Goal: Task Accomplishment & Management: Manage account settings

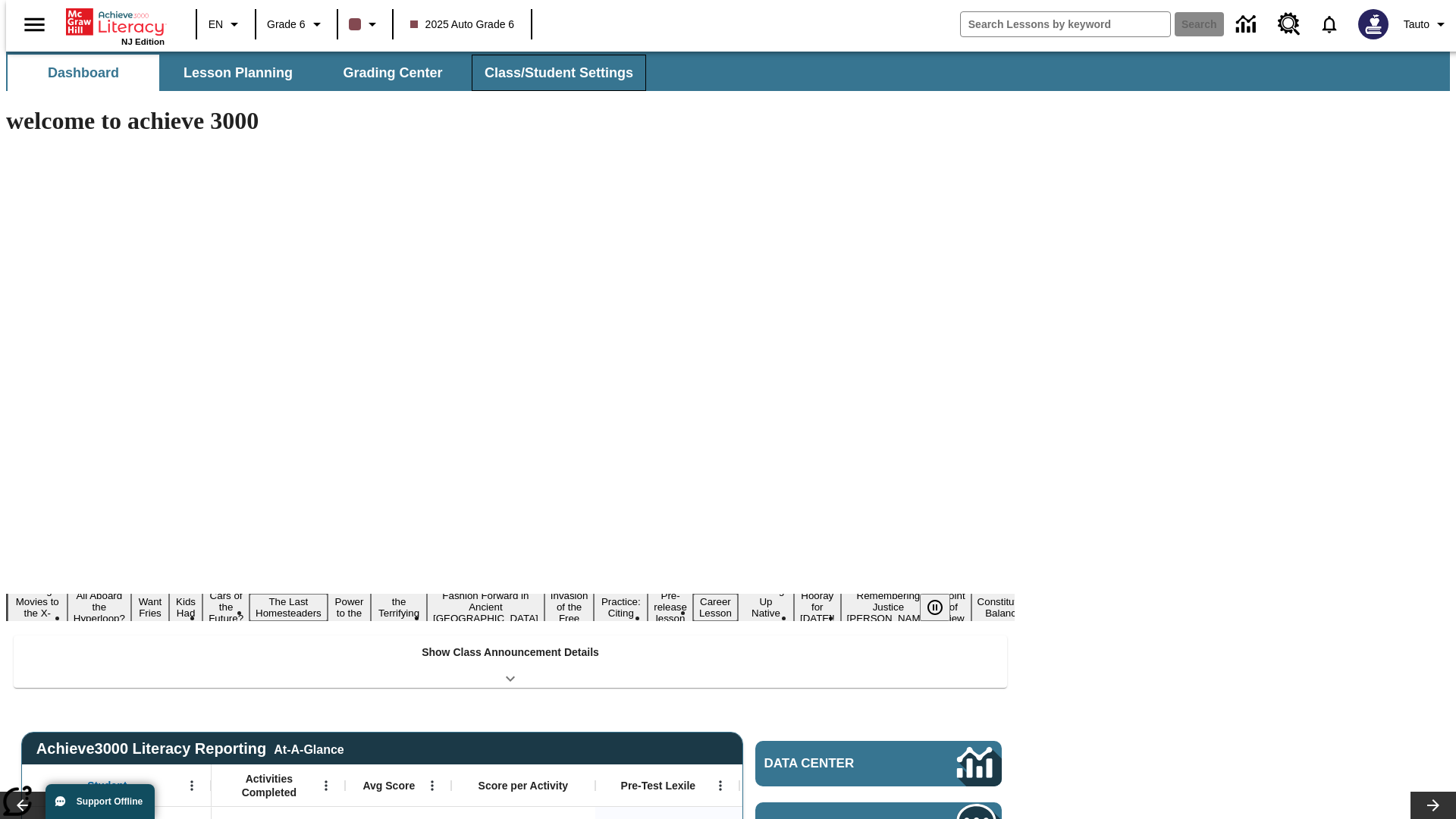
click at [551, 72] on button "Class/Student Settings" at bounding box center [559, 72] width 175 height 36
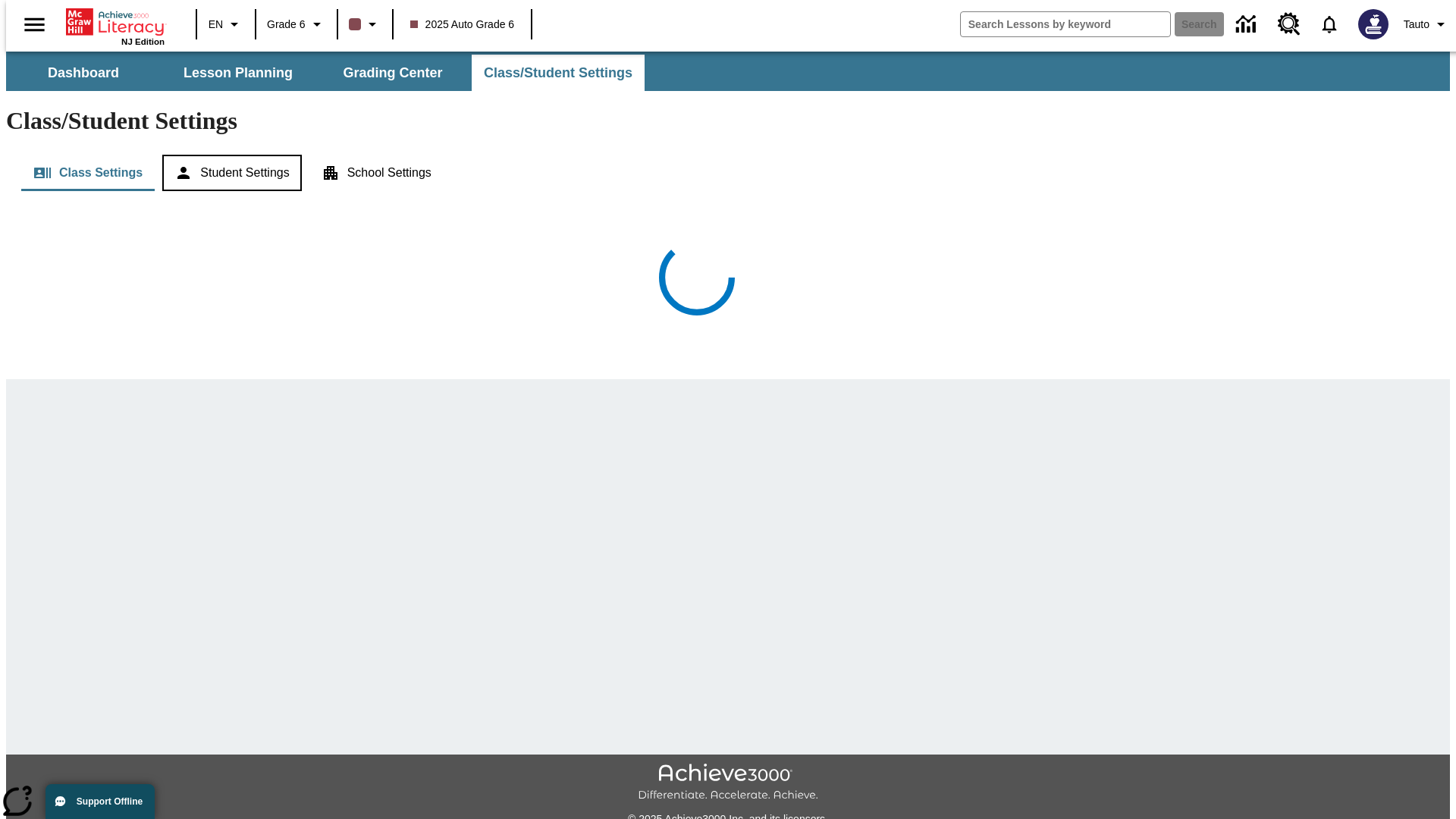
click at [228, 155] on button "Student Settings" at bounding box center [231, 173] width 139 height 36
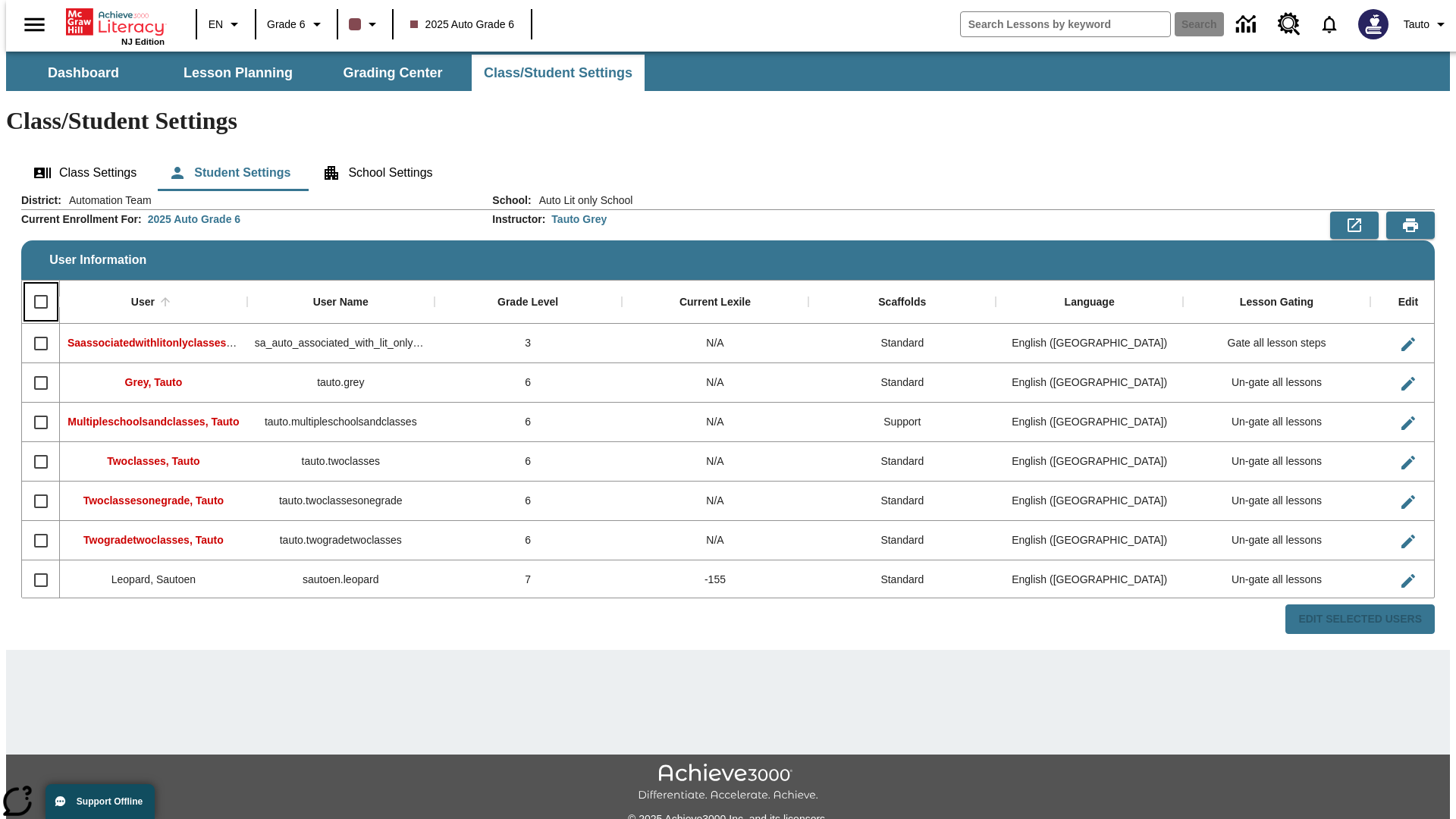
click at [34, 286] on input "Select all rows" at bounding box center [40, 301] width 32 height 32
checkbox input "true"
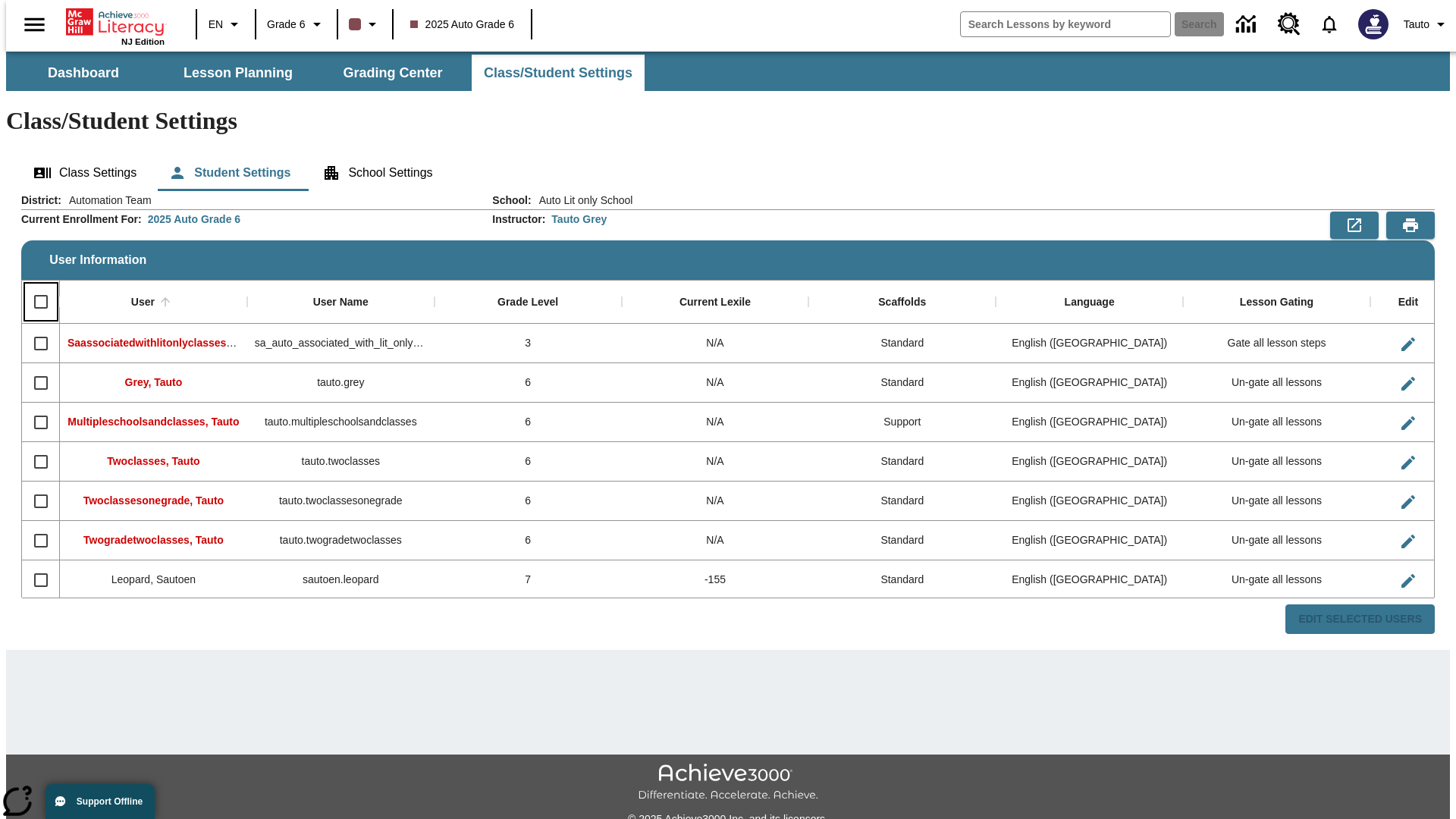
checkbox input "true"
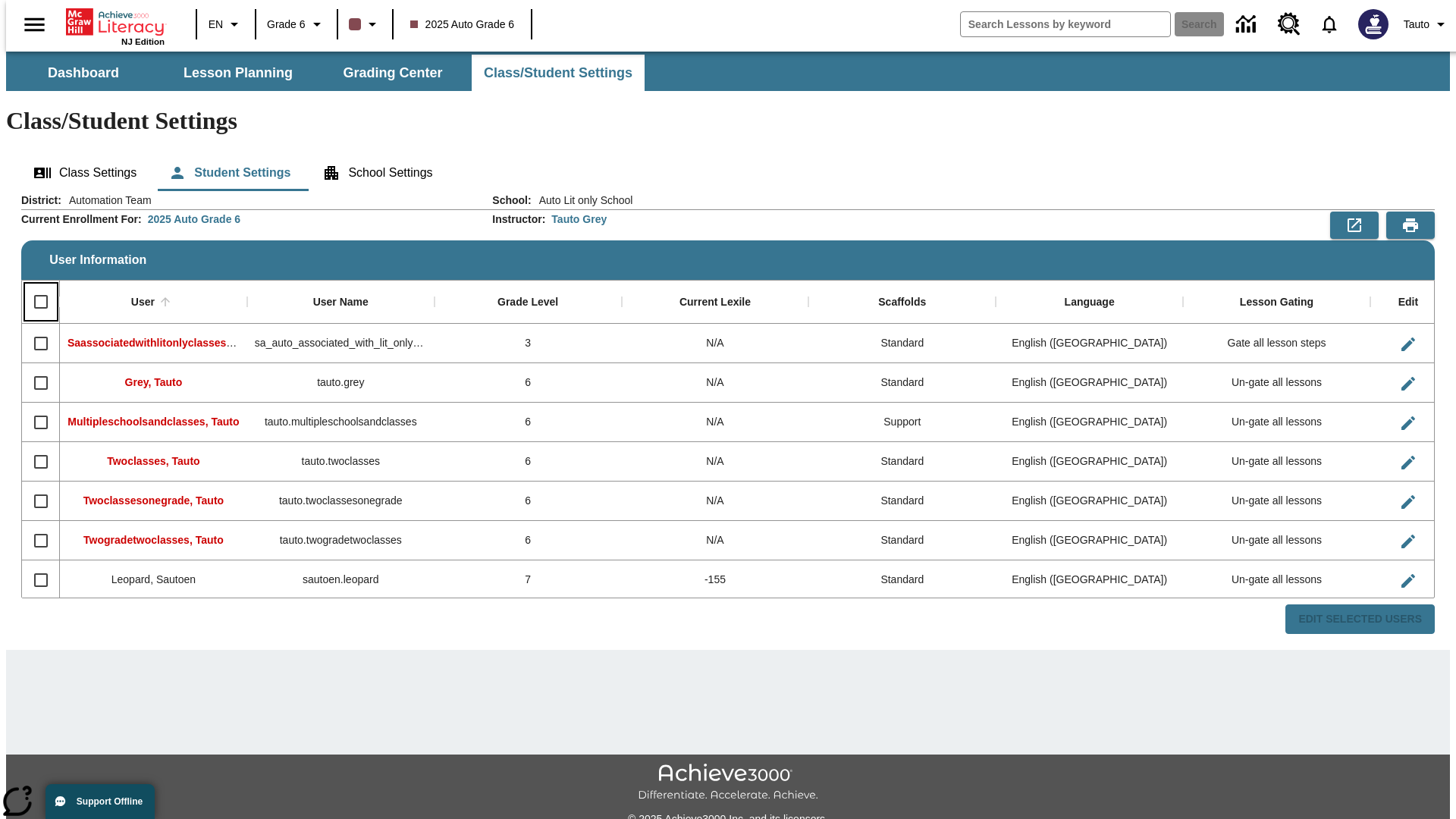
checkbox input "true"
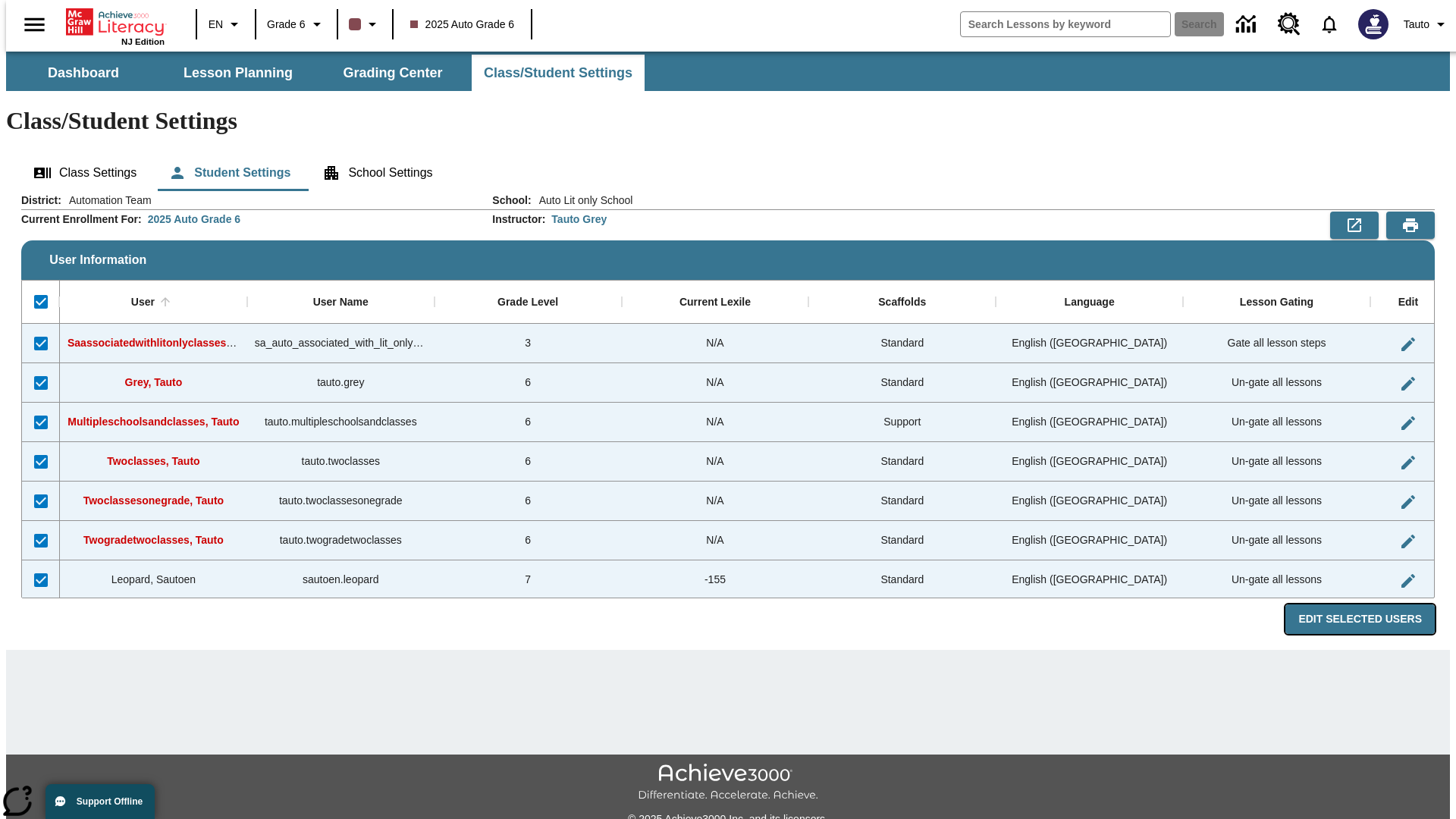
click at [1372, 604] on button "Edit Selected Users" at bounding box center [1360, 619] width 149 height 30
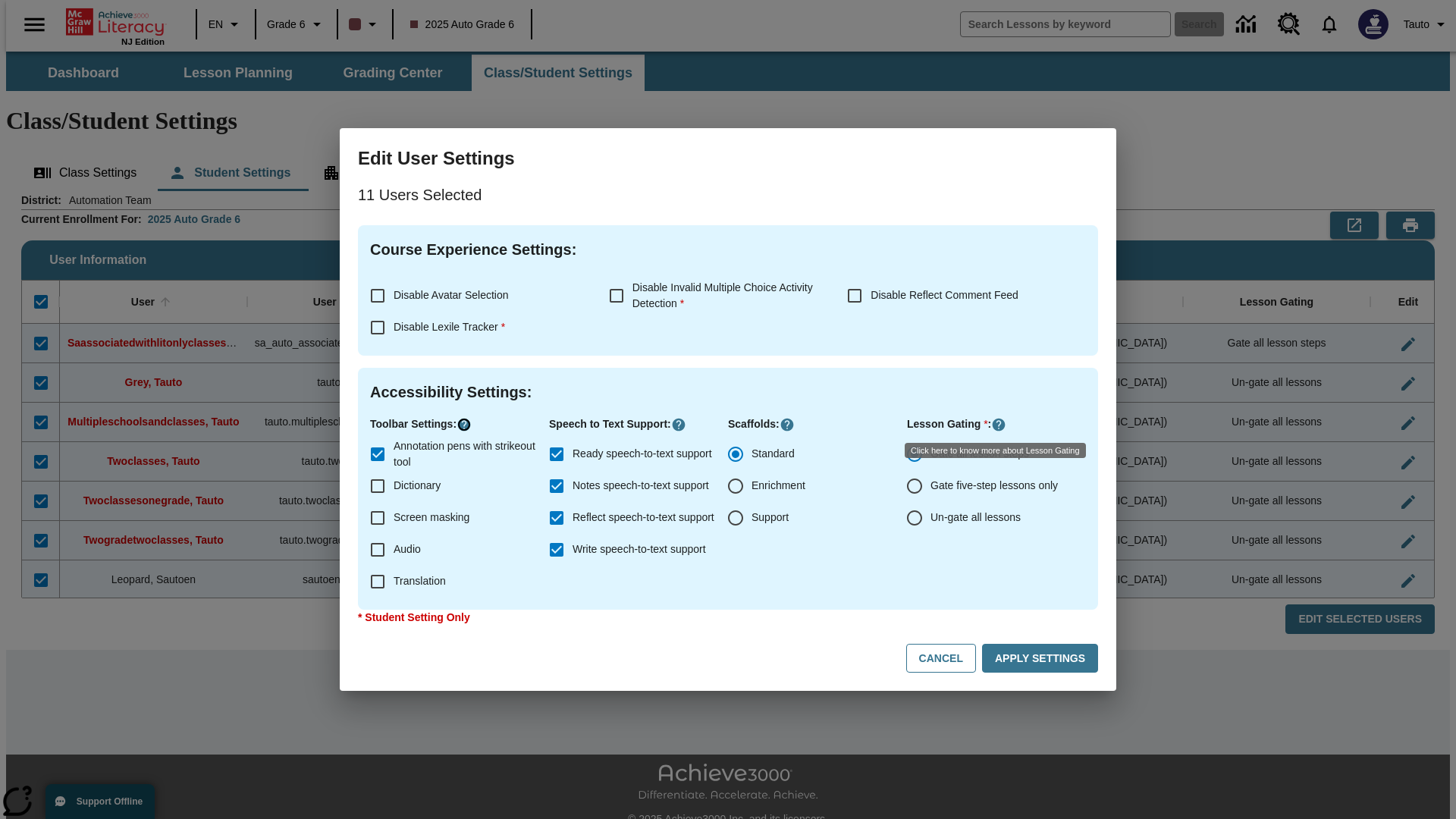
click at [466, 425] on icon "Click here to know more about" at bounding box center [464, 424] width 15 height 15
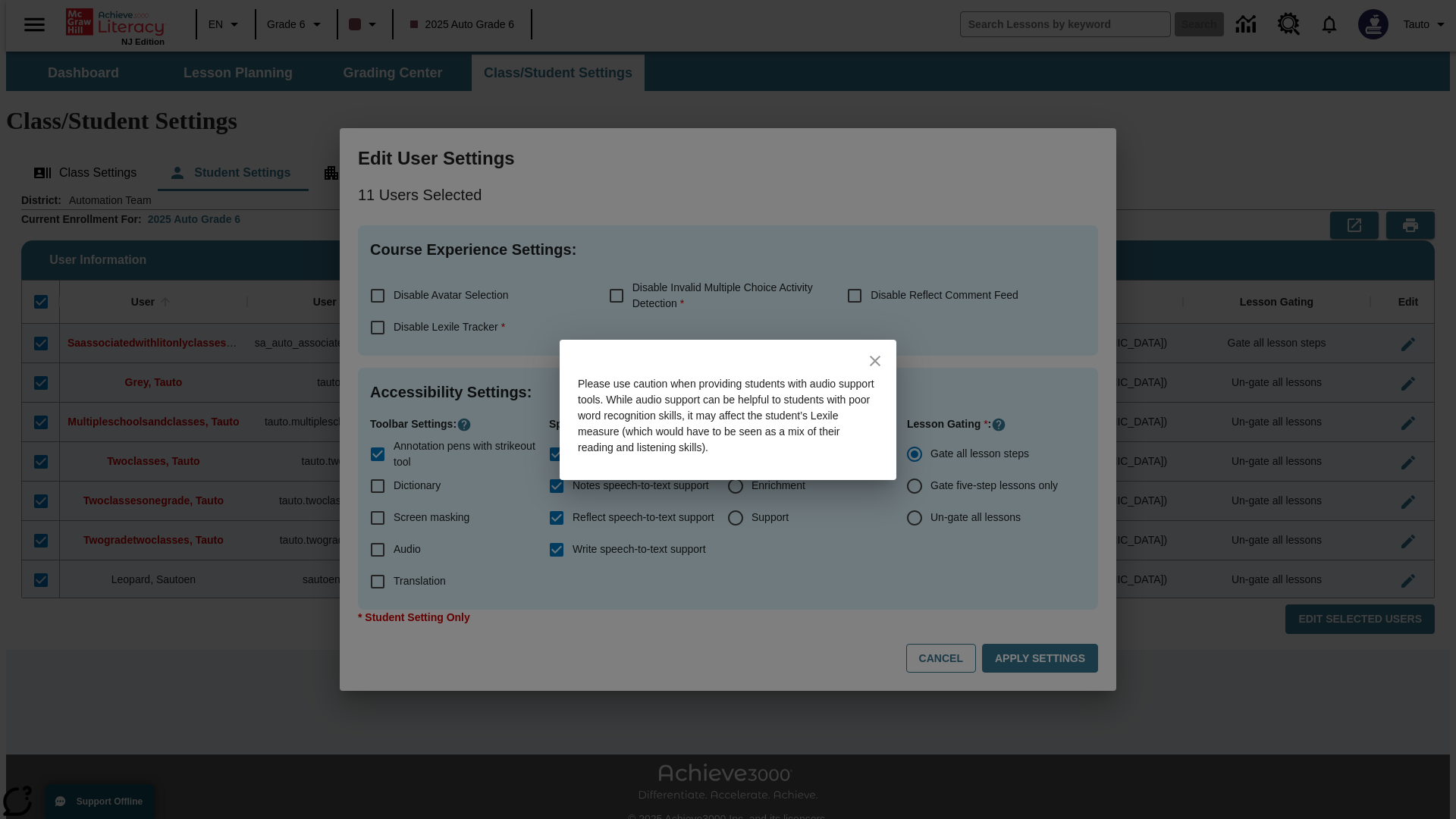
click at [875, 360] on icon "close" at bounding box center [875, 361] width 11 height 11
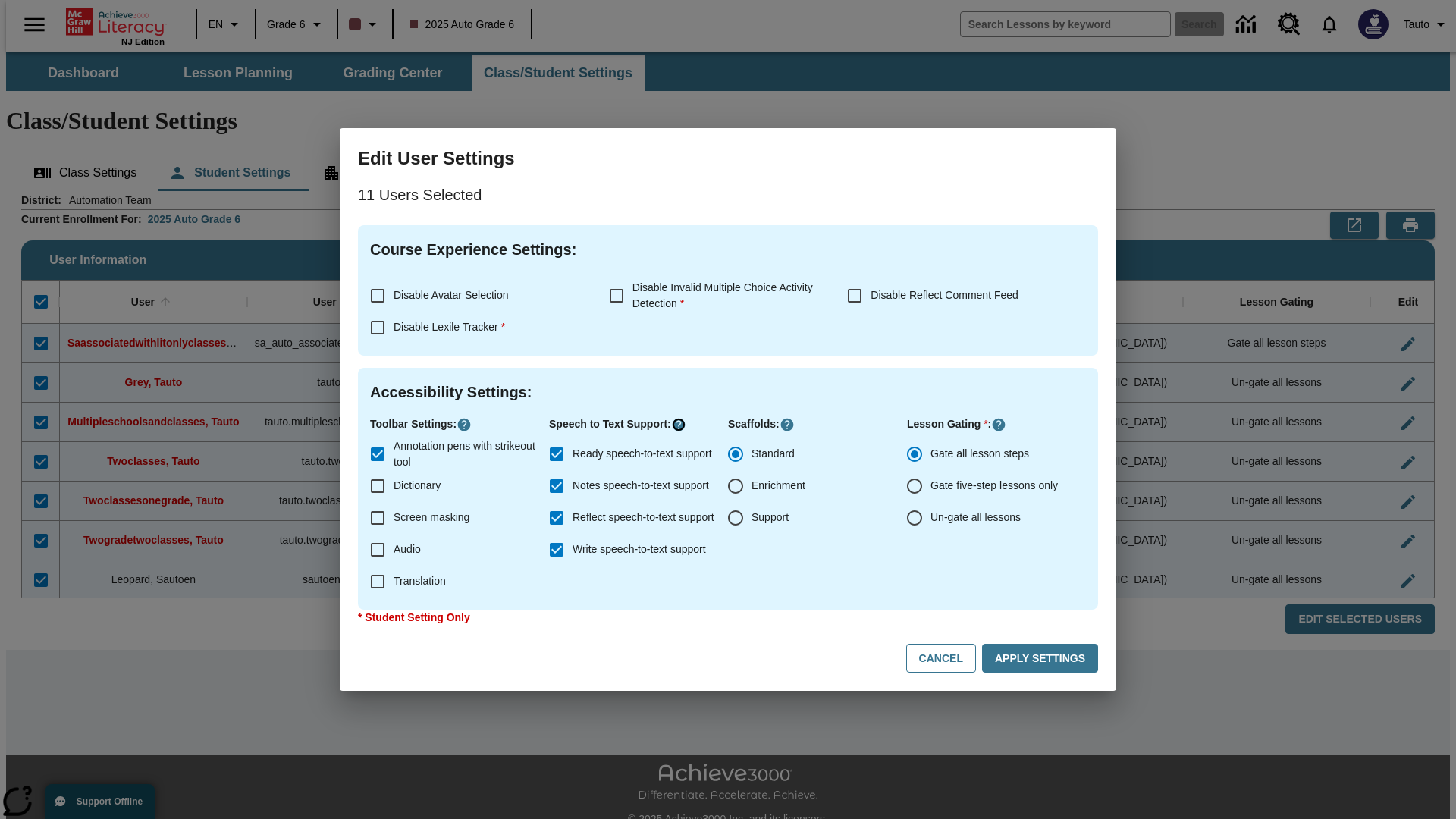
click at [683, 425] on icon "Click here to know more about" at bounding box center [679, 424] width 15 height 15
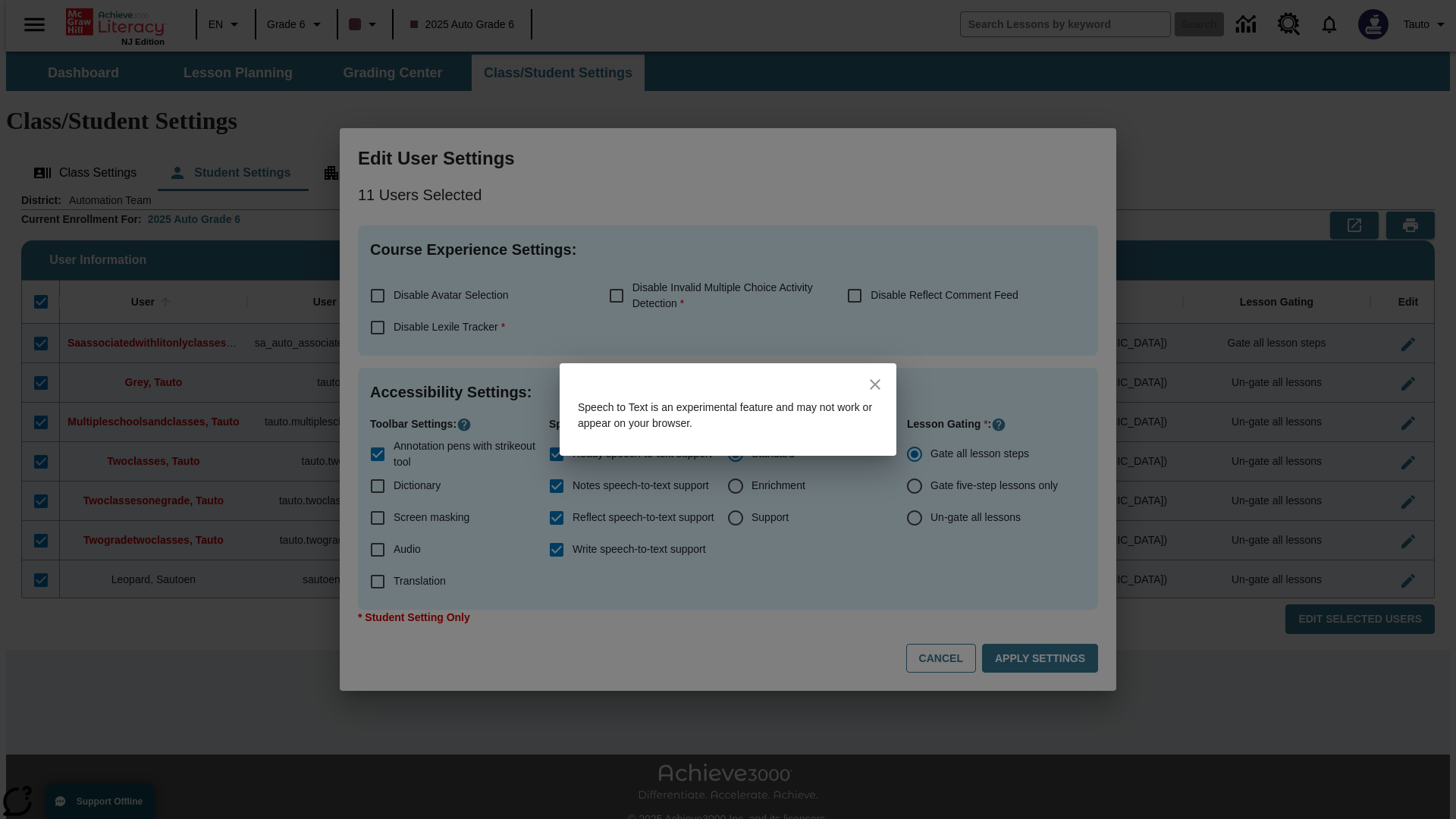
click at [875, 384] on icon "close" at bounding box center [875, 384] width 11 height 11
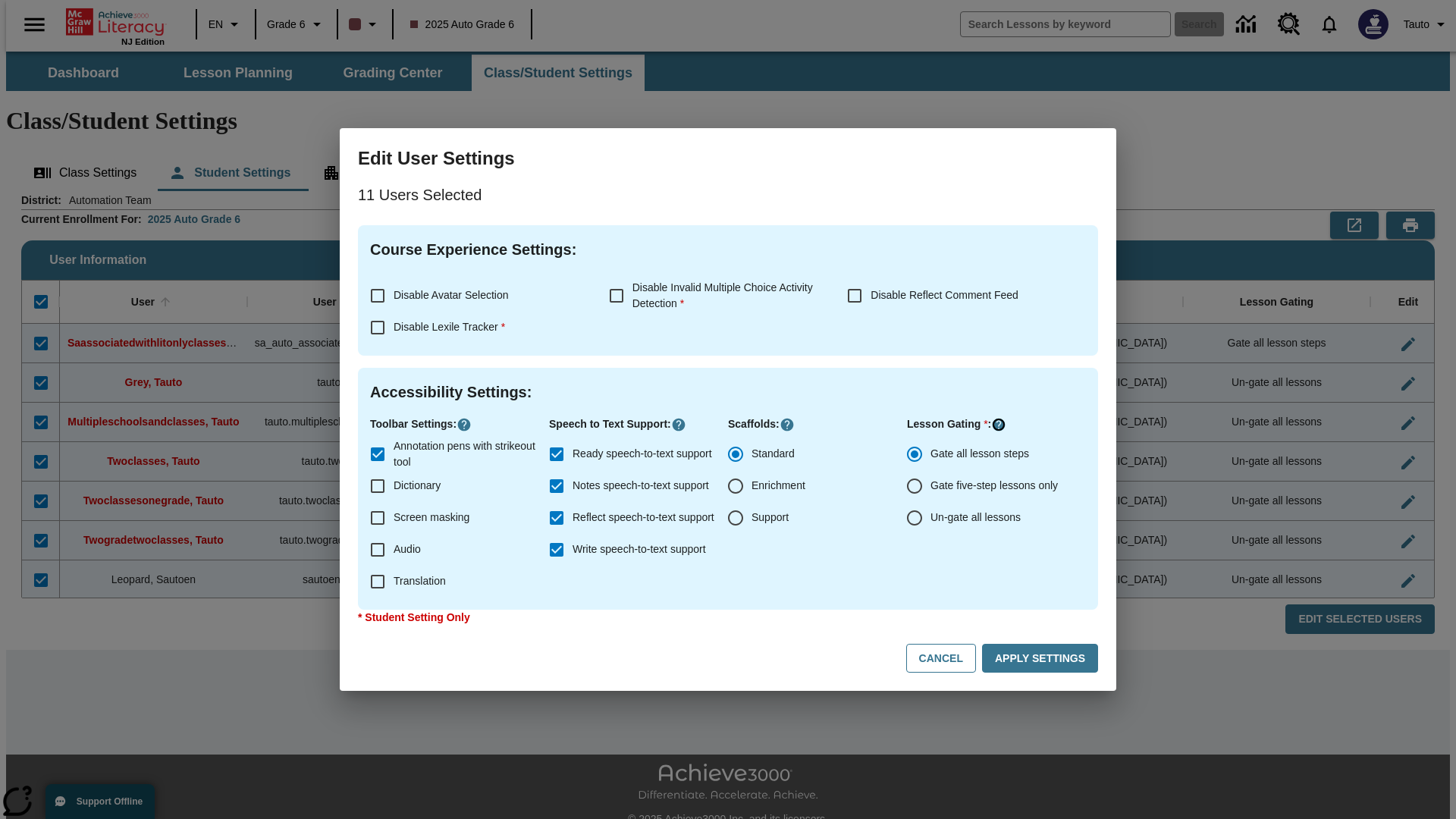
click at [1001, 425] on icon "Click here to know more about" at bounding box center [999, 424] width 15 height 15
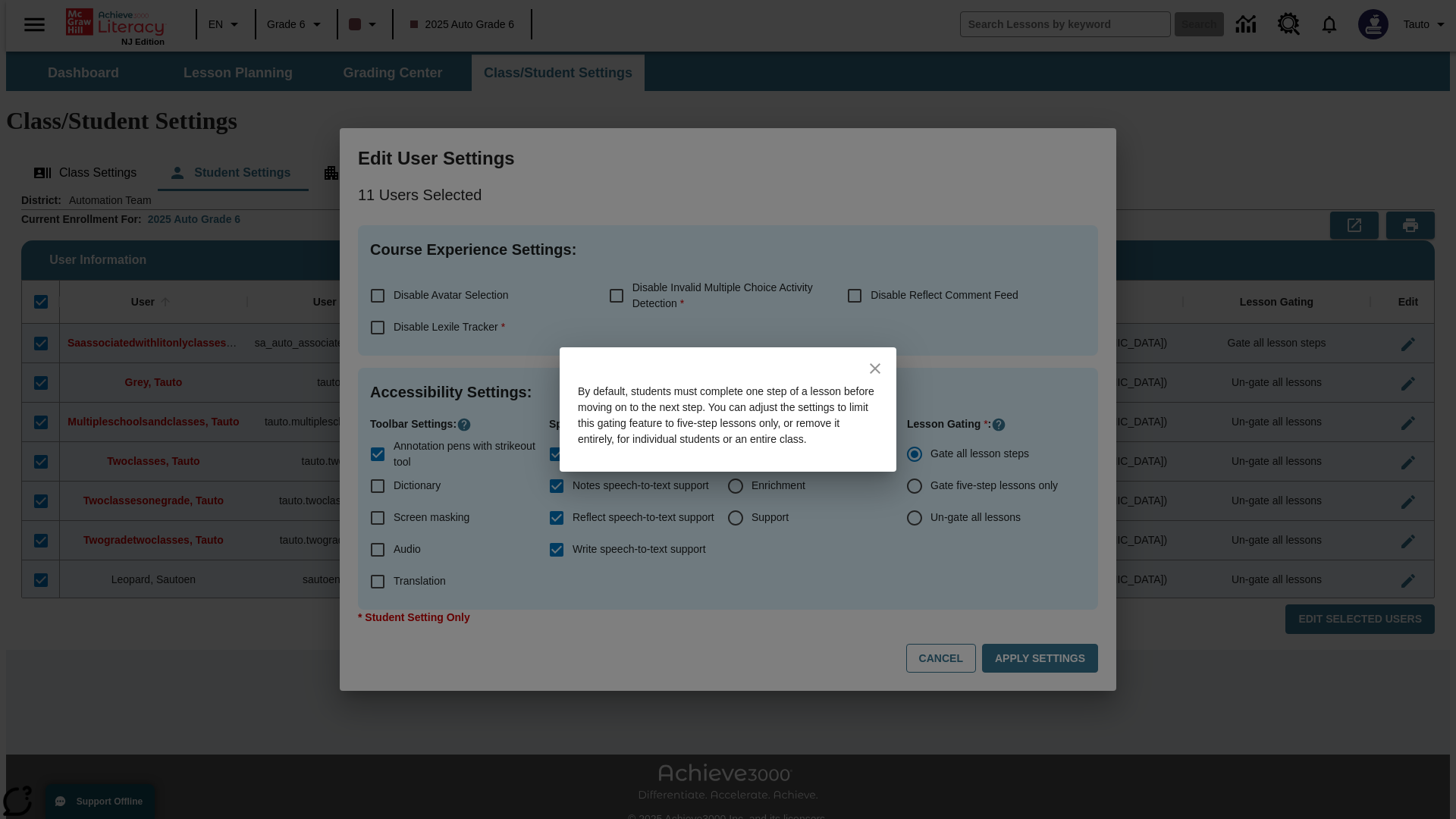
click at [875, 363] on icon "close" at bounding box center [875, 368] width 11 height 11
